Goal: Find specific page/section: Find specific page/section

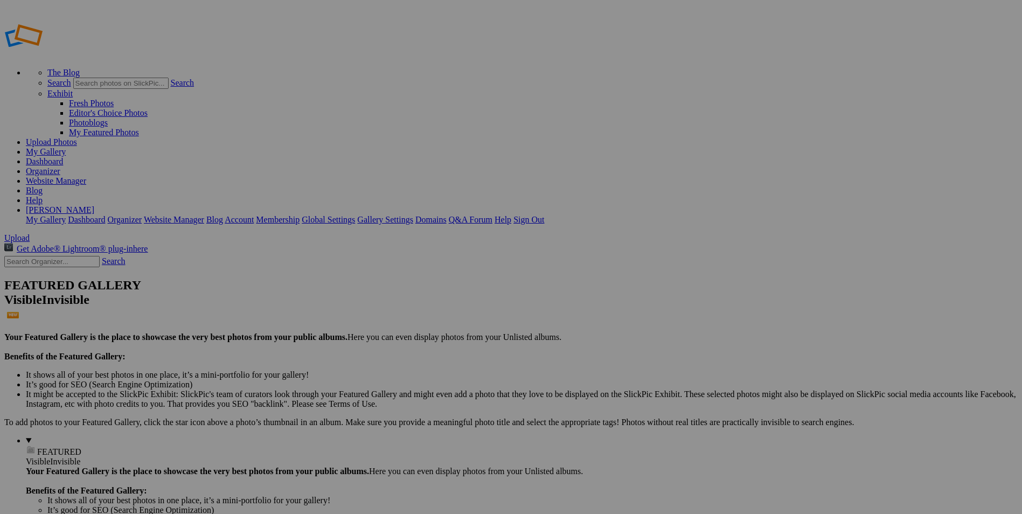
type input "Coffs Harbour Showground - Coffs Harbour NSW"
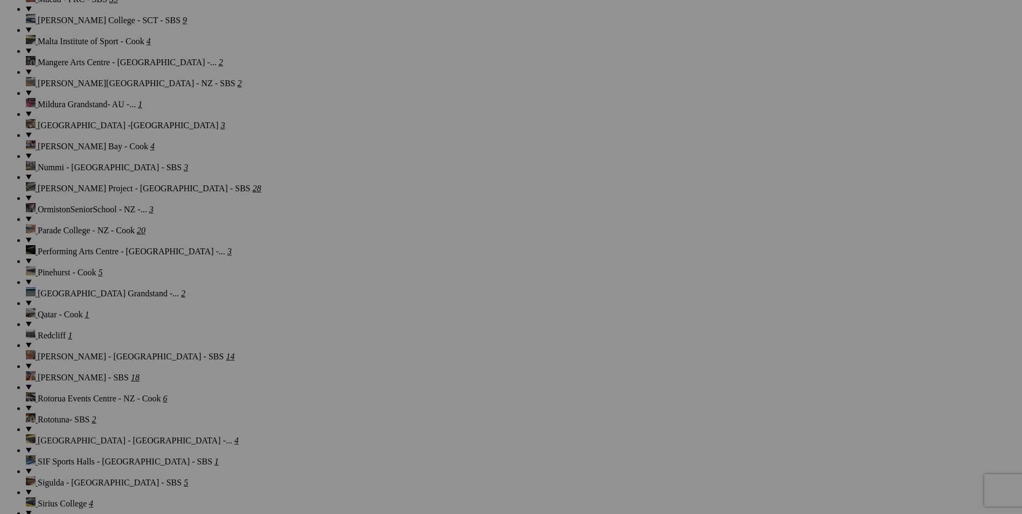
scroll to position [1400, 0]
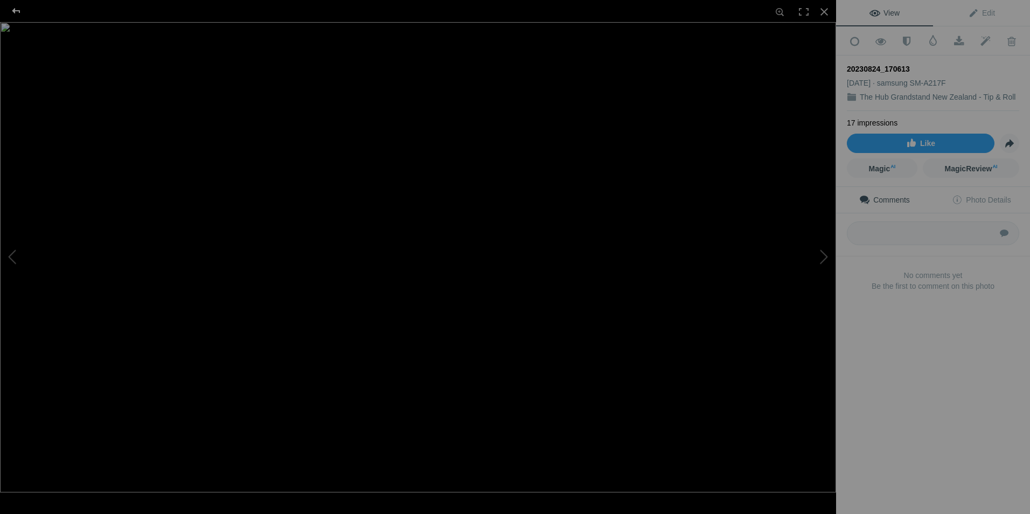
click at [24, 13] on div at bounding box center [16, 11] width 39 height 22
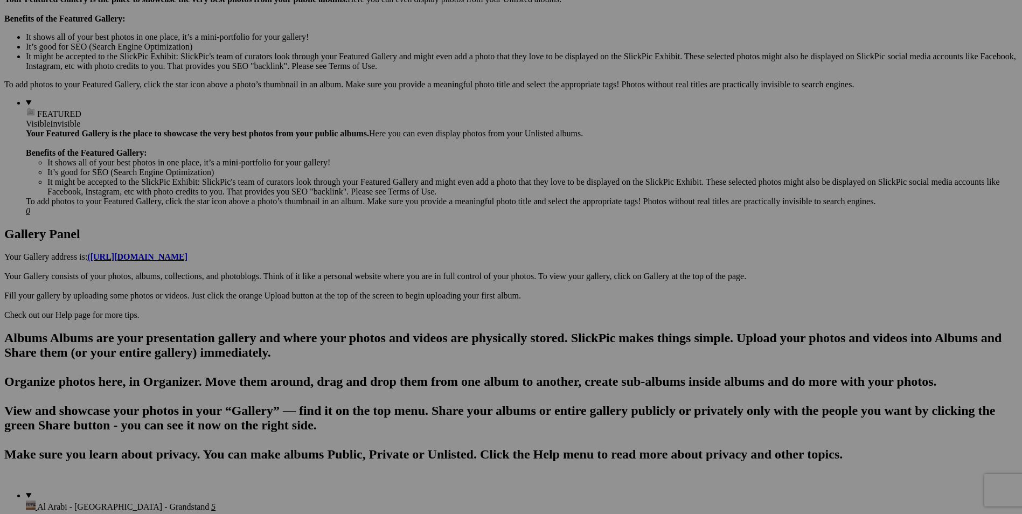
scroll to position [323, 0]
